Goal: Navigation & Orientation: Find specific page/section

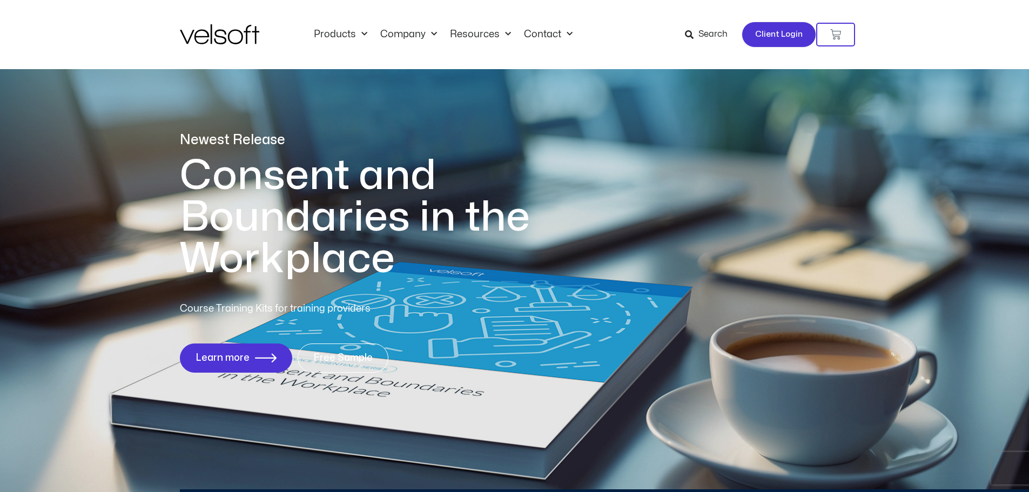
click at [784, 32] on span "Client Login" at bounding box center [779, 35] width 48 height 14
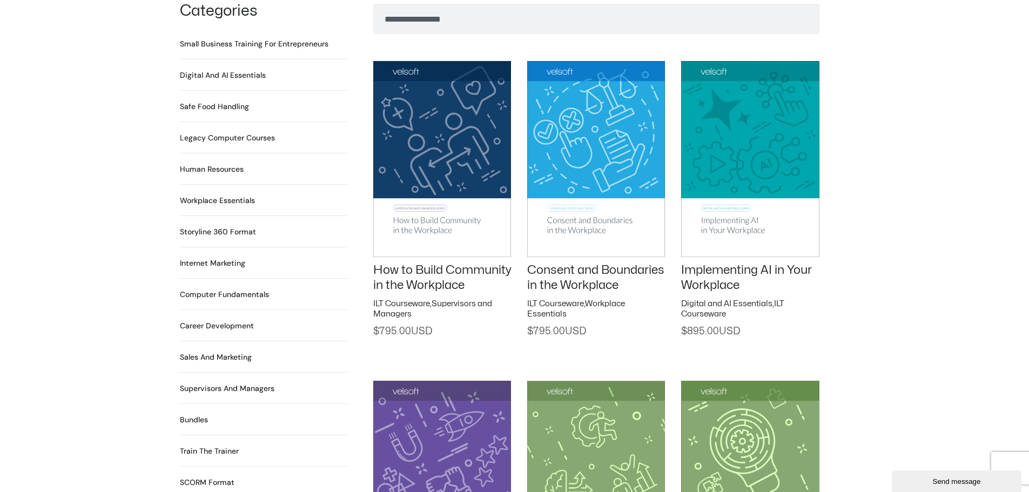
click at [213, 70] on h2 "Digital and AI Essentials 23 Products" at bounding box center [223, 75] width 86 height 11
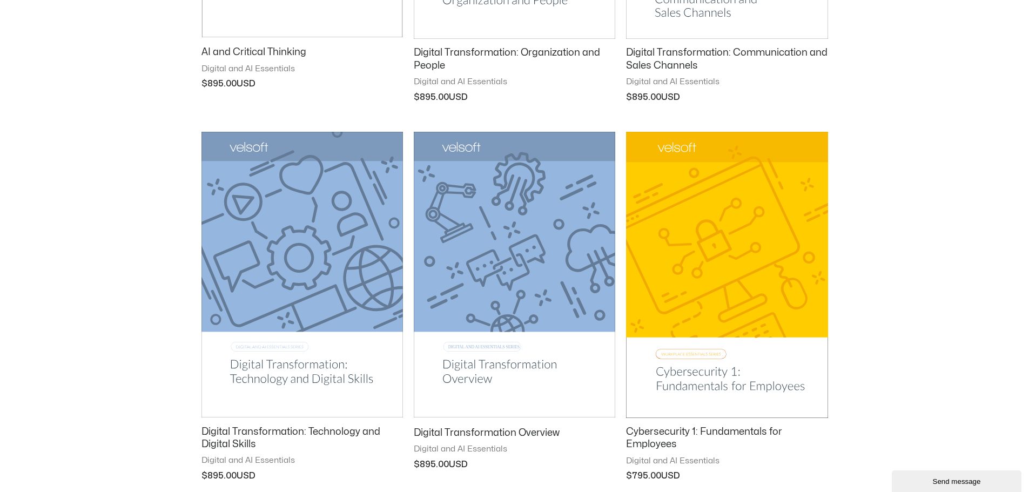
scroll to position [1260, 0]
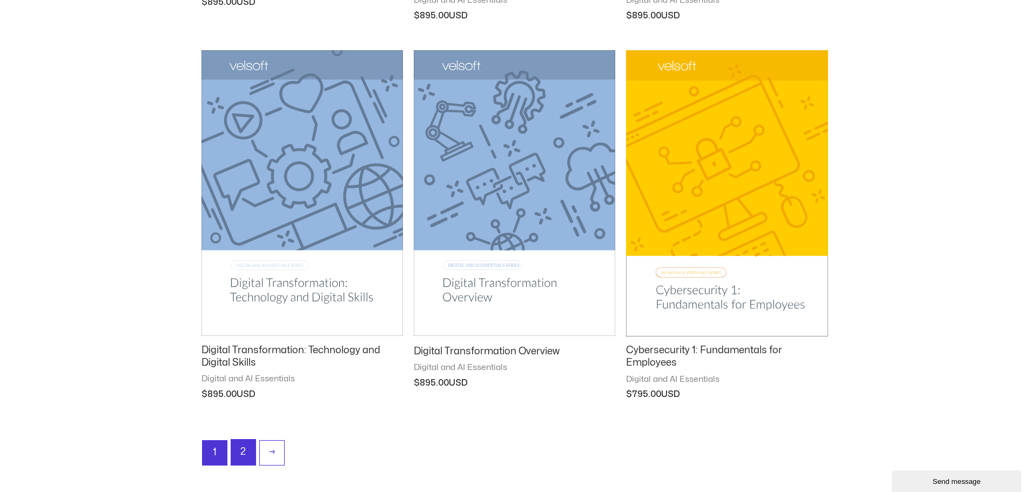
click at [234, 452] on link "2" at bounding box center [243, 452] width 24 height 25
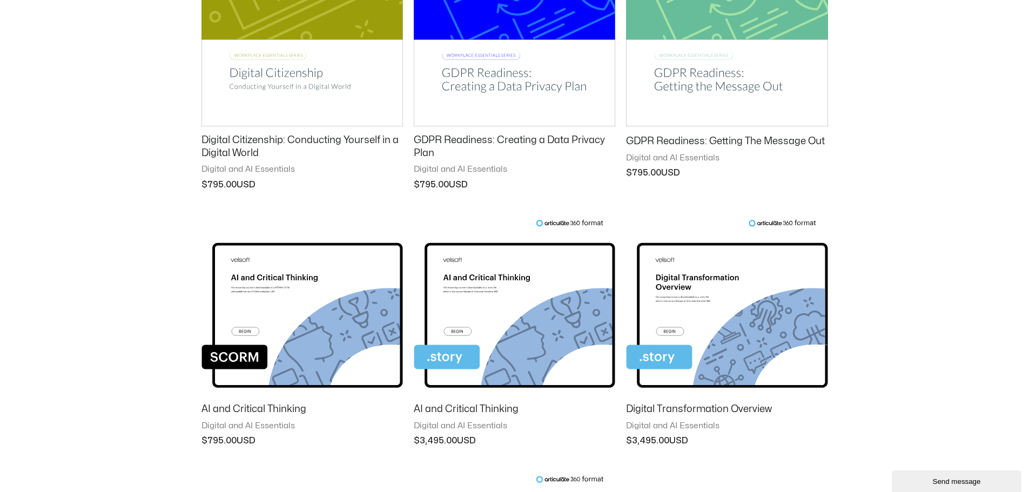
scroll to position [180, 0]
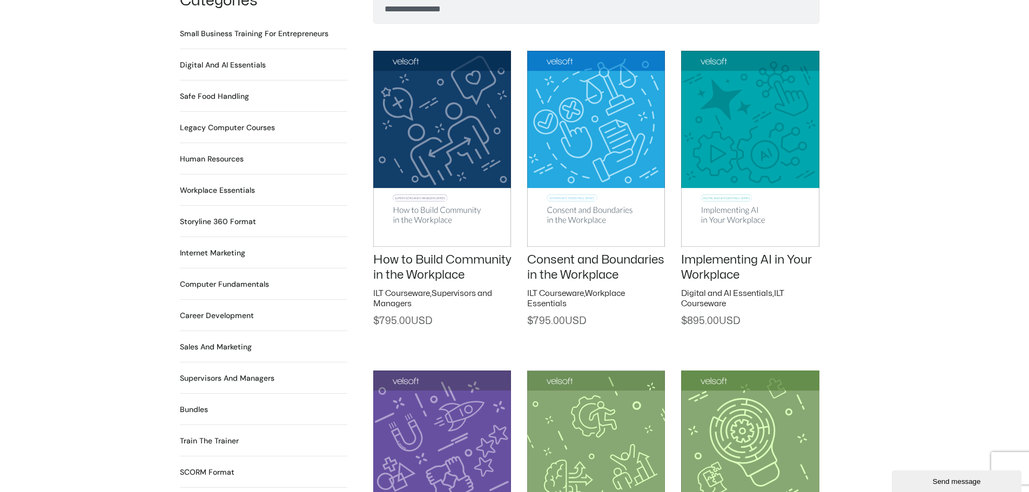
scroll to position [900, 0]
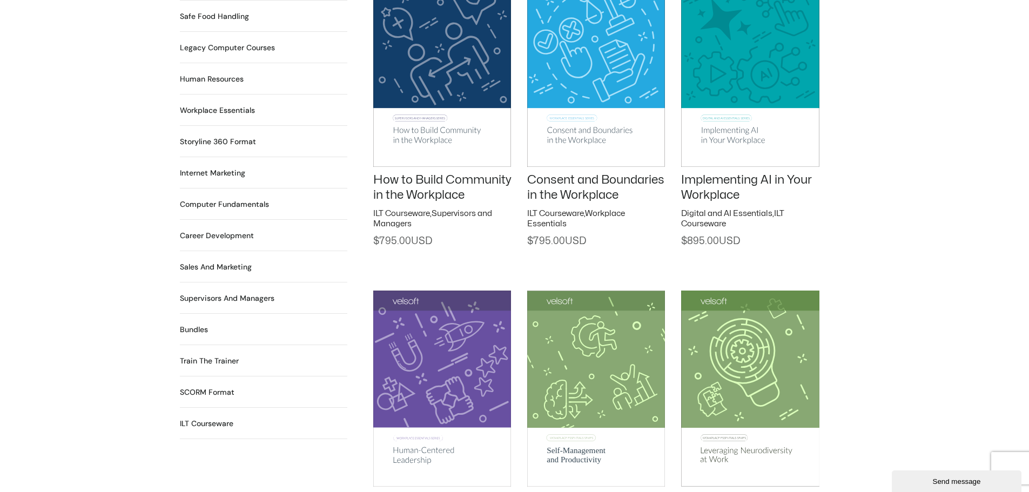
click at [213, 73] on h2 "Human Resources 64 Products" at bounding box center [212, 78] width 64 height 11
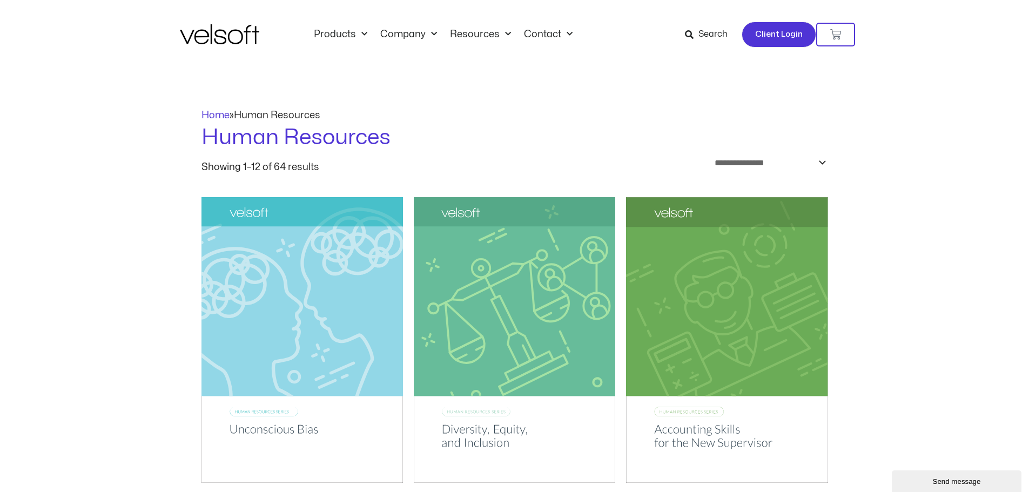
click at [785, 39] on span "Client Login" at bounding box center [779, 35] width 48 height 14
